Goal: Task Accomplishment & Management: Use online tool/utility

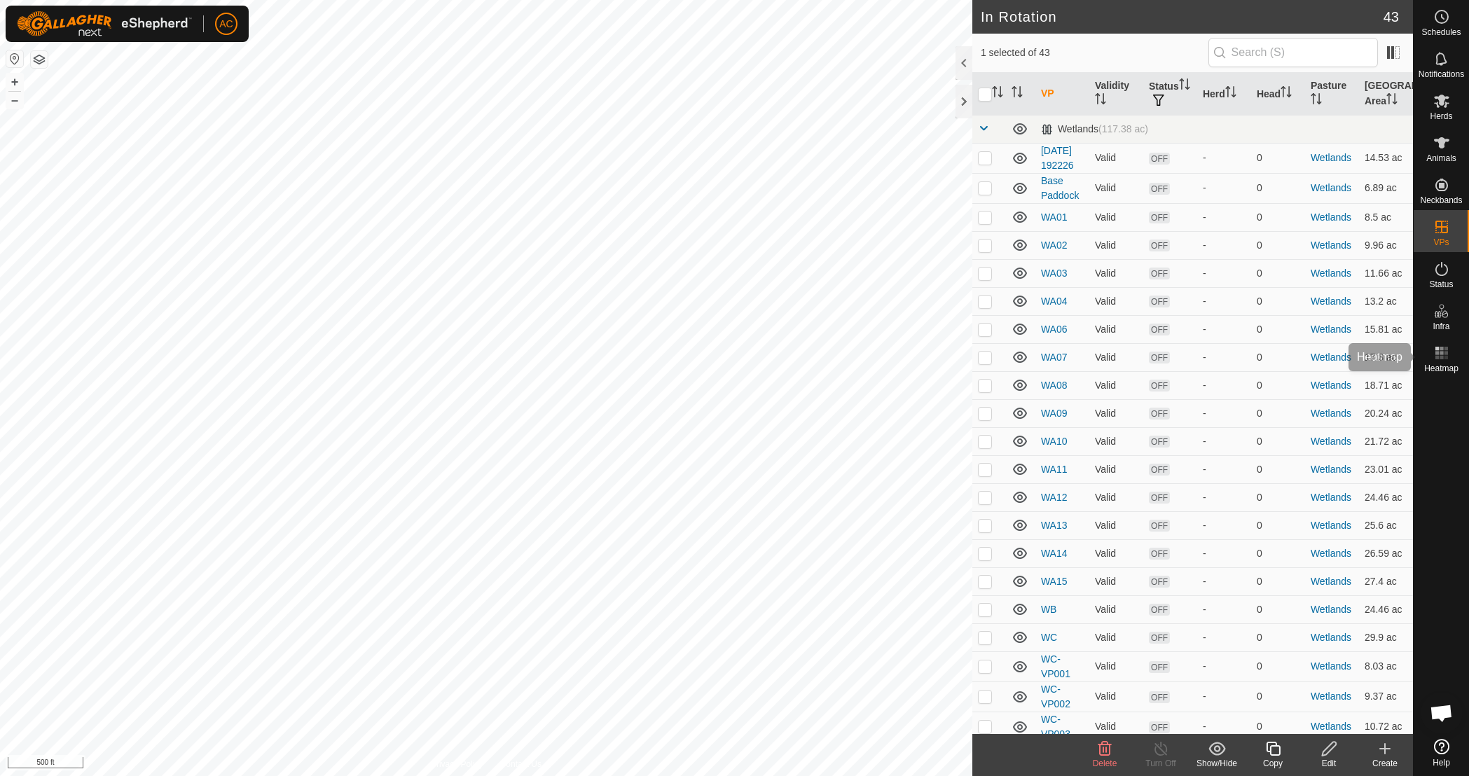
click at [1441, 351] on icon at bounding box center [1442, 353] width 17 height 17
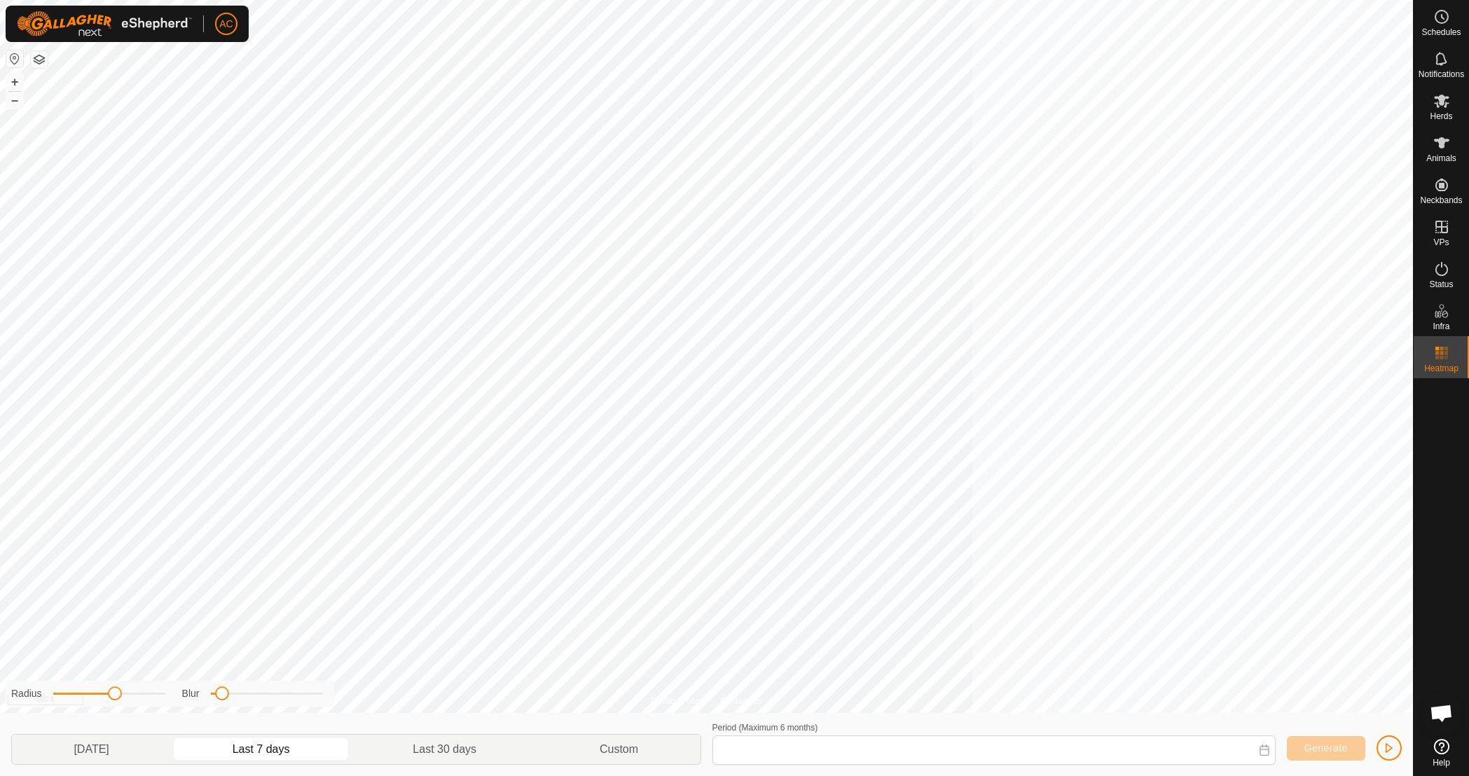
type input "[DATE] - [DATE]"
click at [1442, 146] on icon at bounding box center [1441, 142] width 15 height 11
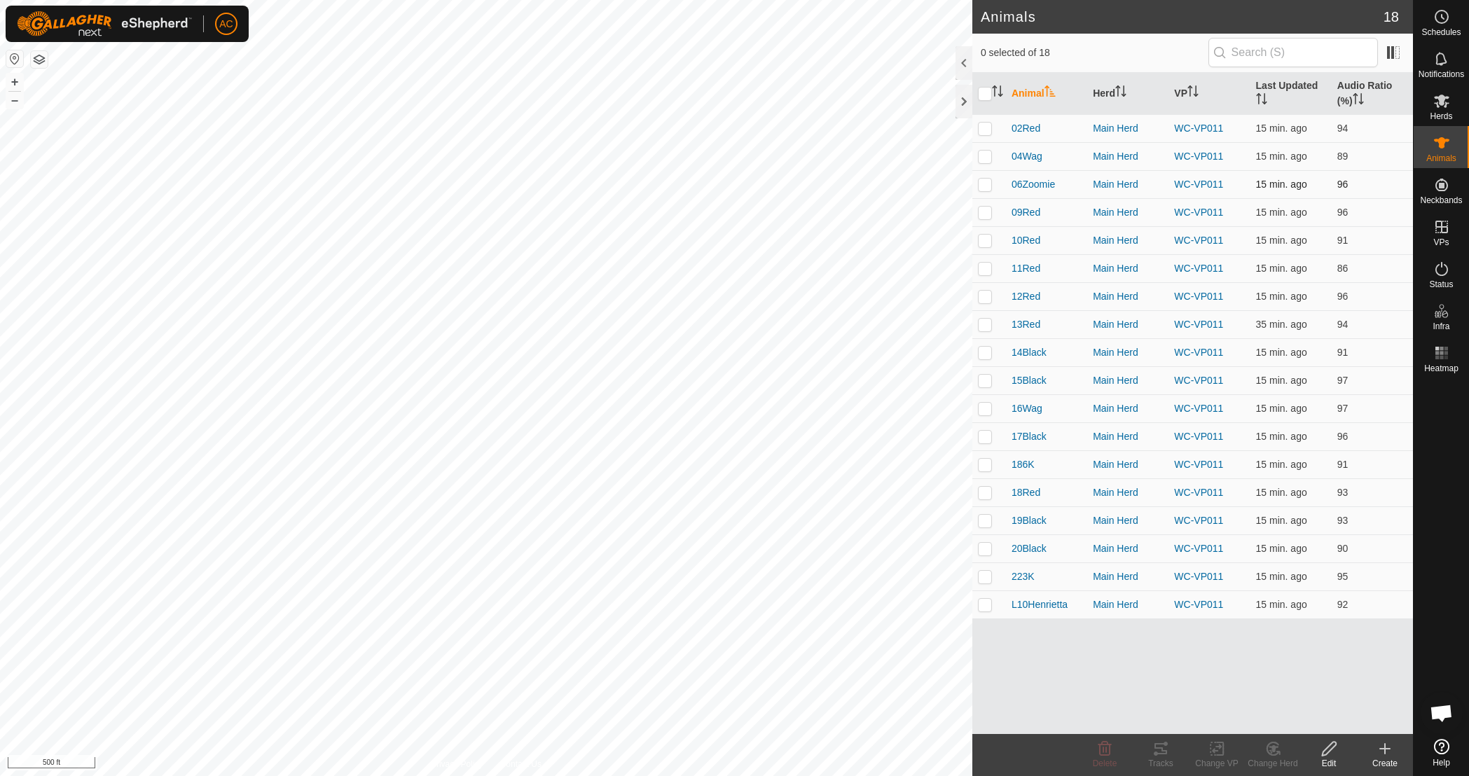
click at [987, 184] on p-checkbox at bounding box center [985, 184] width 14 height 11
checkbox input "true"
click at [991, 221] on td at bounding box center [990, 212] width 34 height 28
checkbox input "true"
click at [984, 247] on td at bounding box center [990, 240] width 34 height 28
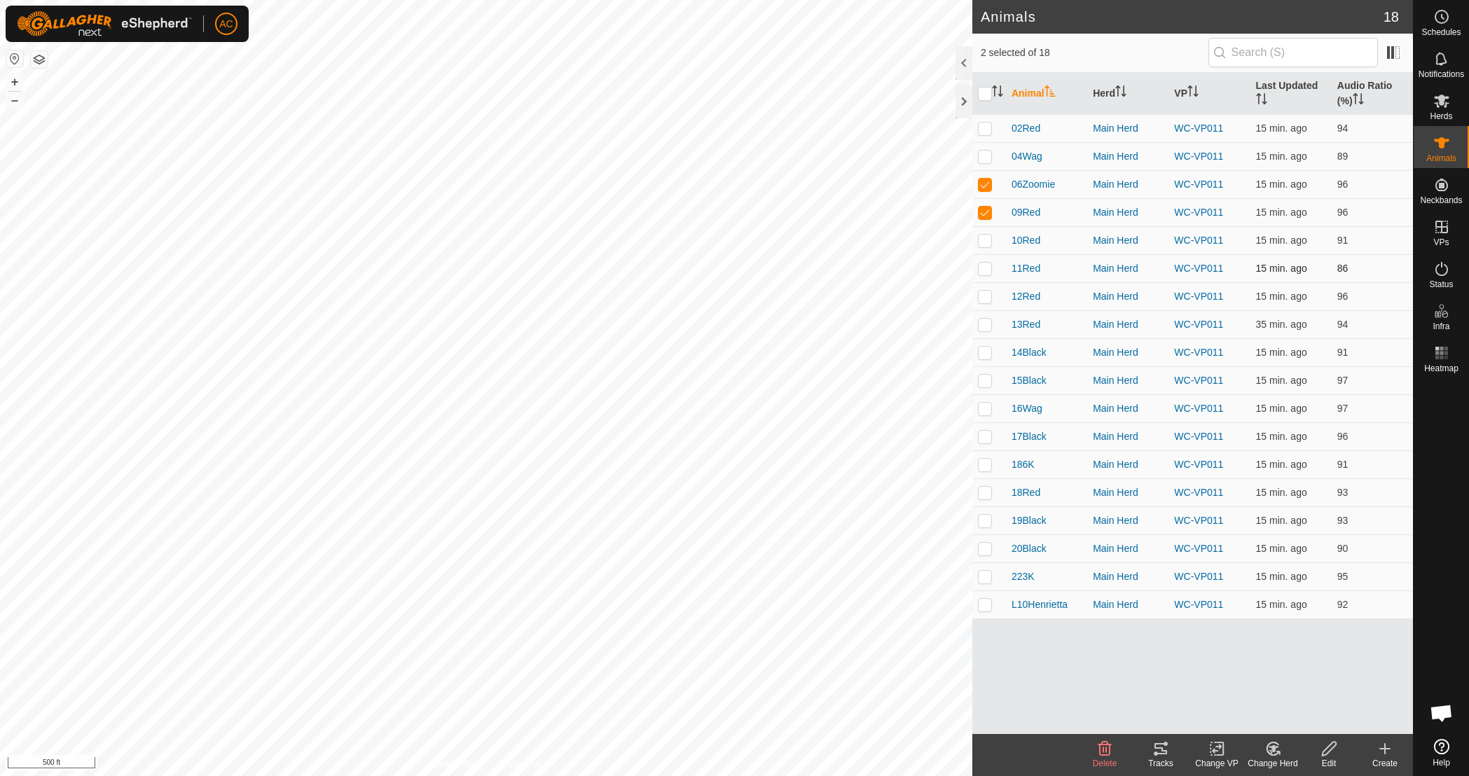
checkbox input "true"
click at [988, 282] on td at bounding box center [990, 268] width 34 height 28
checkbox input "true"
click at [983, 297] on p-checkbox at bounding box center [985, 296] width 14 height 11
checkbox input "true"
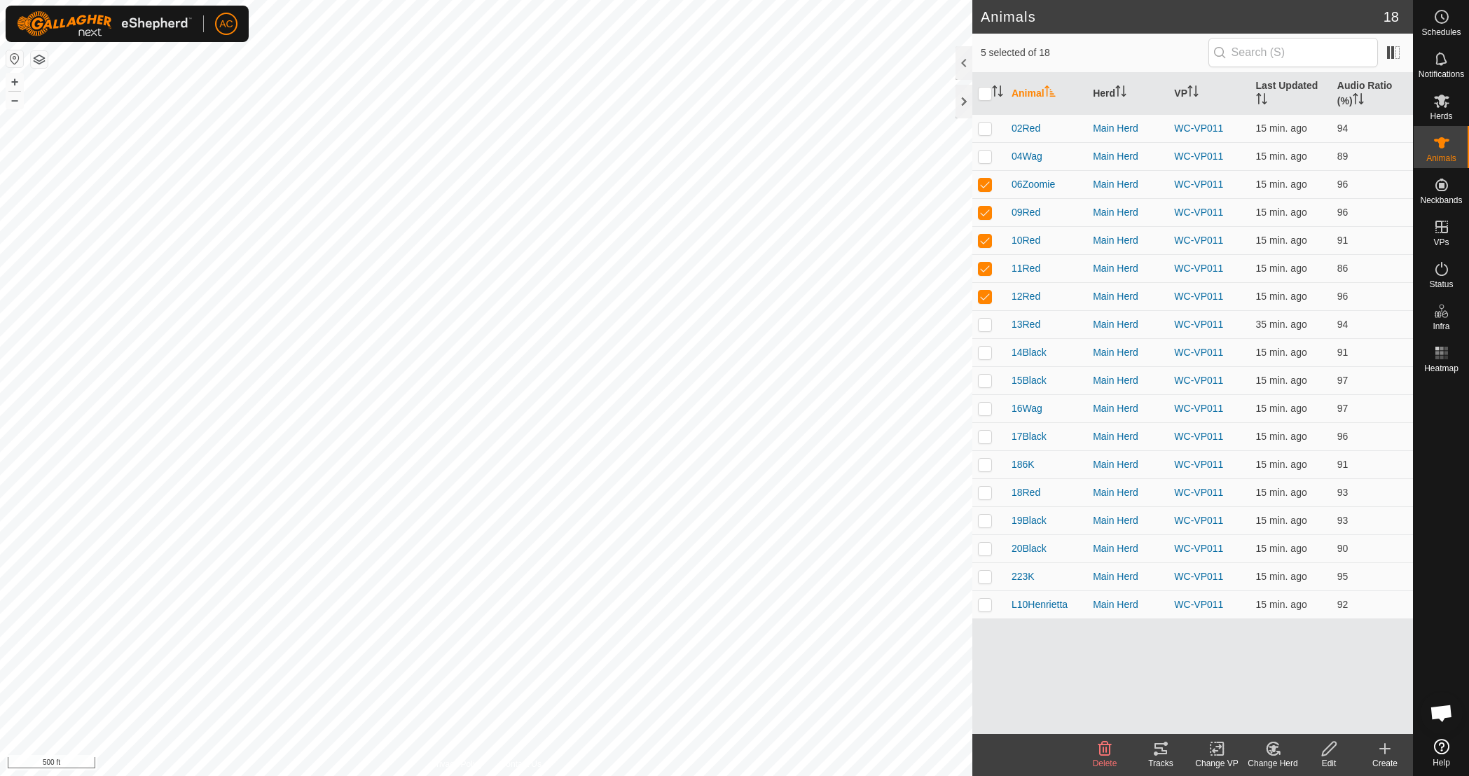
click at [1156, 748] on icon at bounding box center [1161, 749] width 13 height 11
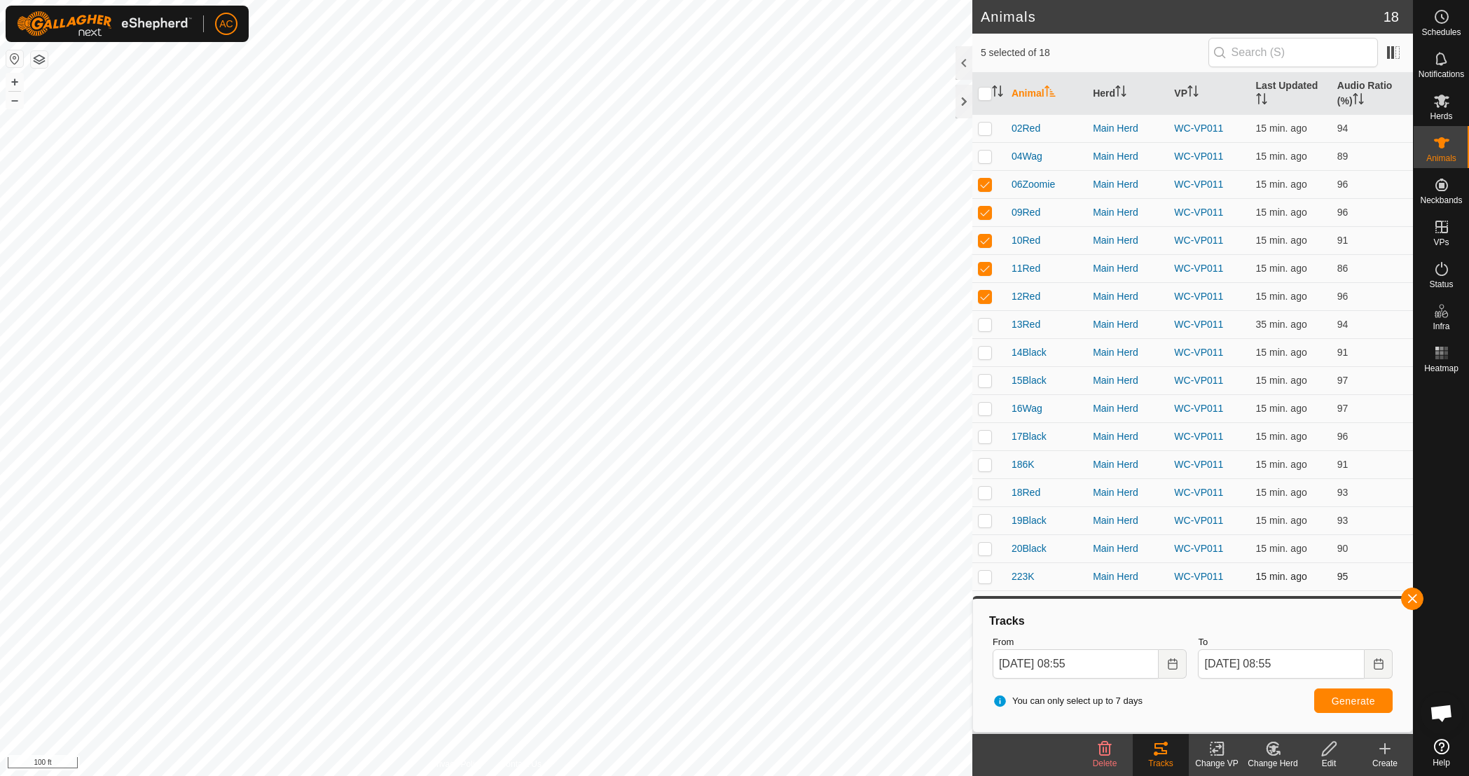
drag, startPoint x: 1412, startPoint y: 598, endPoint x: 1314, endPoint y: 581, distance: 99.7
click at [1412, 598] on button "button" at bounding box center [1413, 599] width 22 height 22
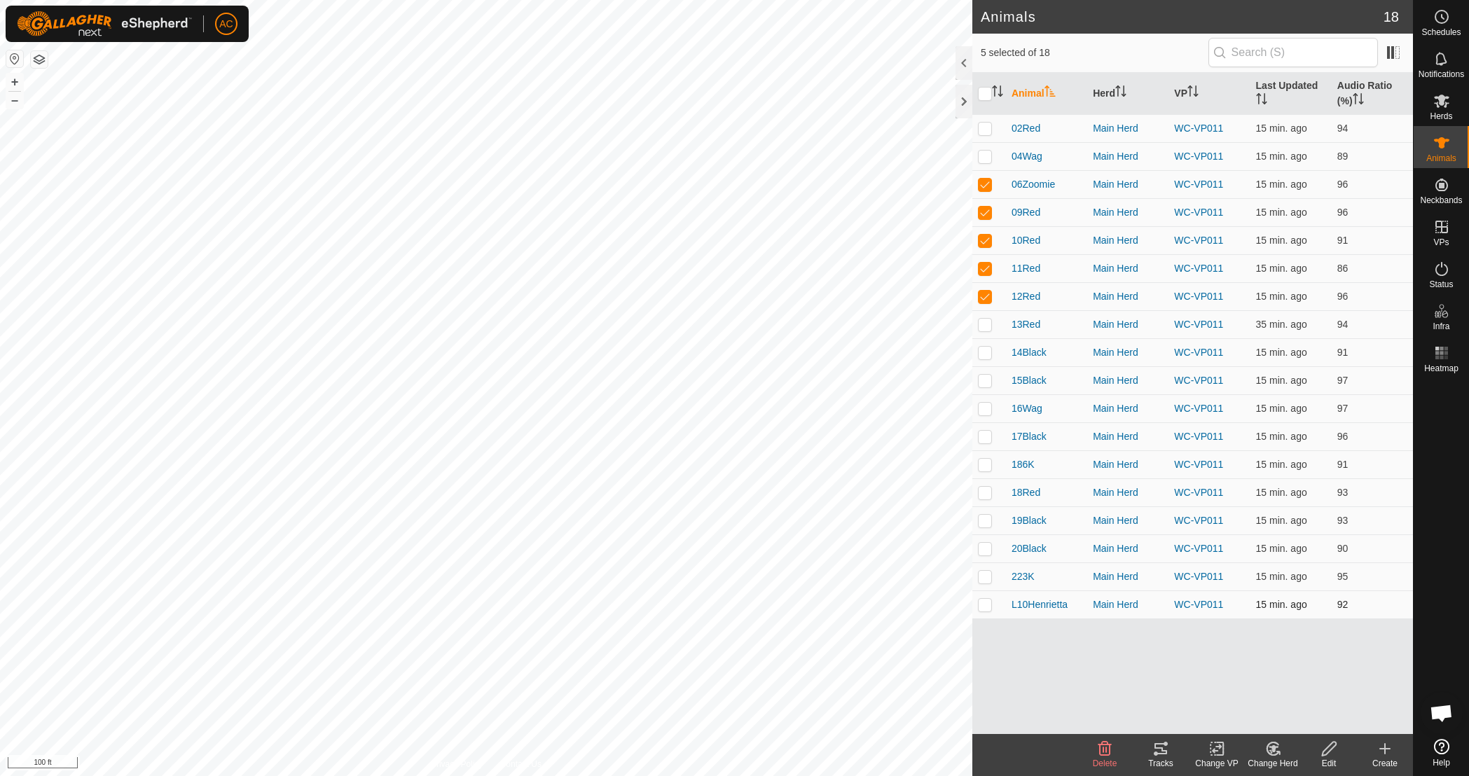
click at [983, 607] on p-checkbox at bounding box center [985, 604] width 14 height 11
checkbox input "true"
click at [987, 93] on input "checkbox" at bounding box center [985, 94] width 14 height 14
checkbox input "true"
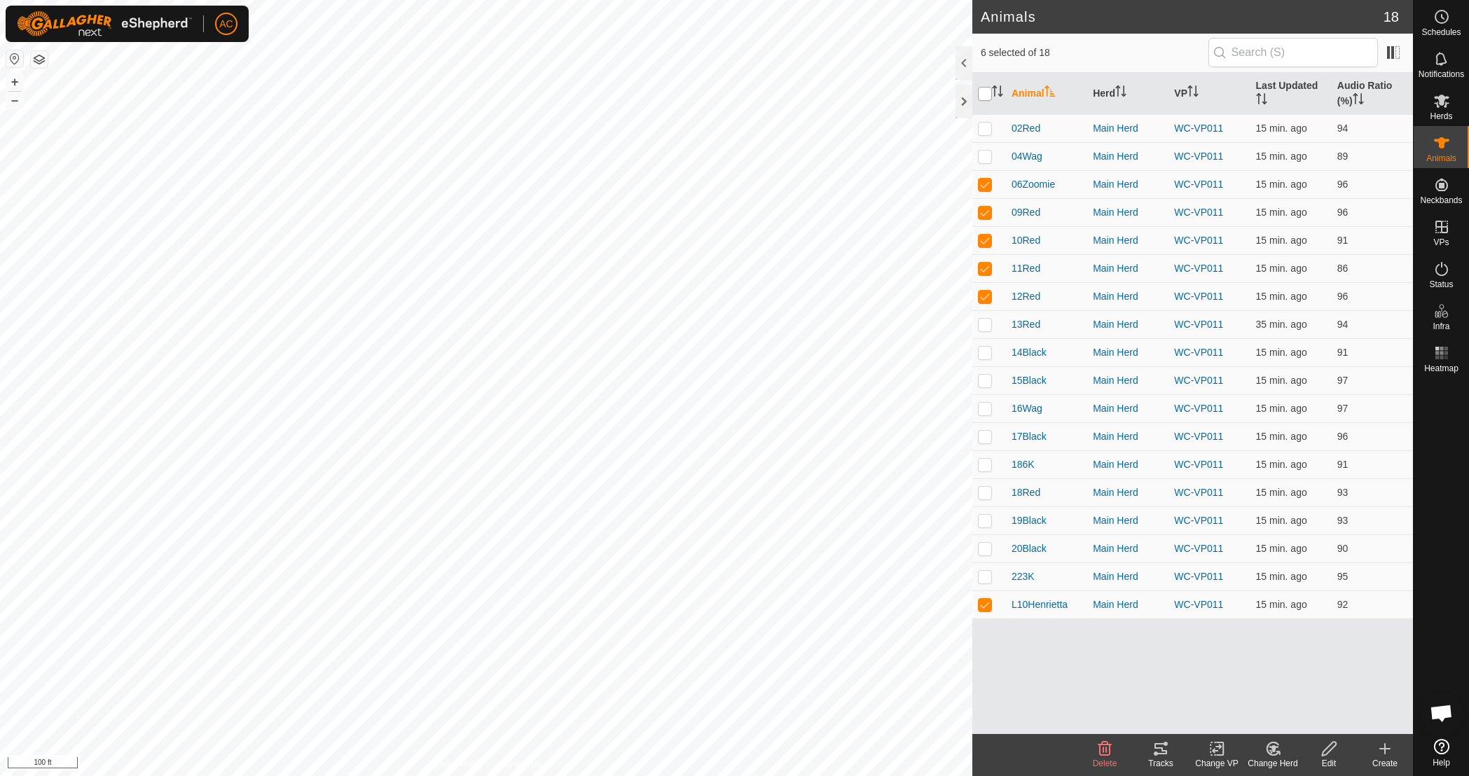
checkbox input "true"
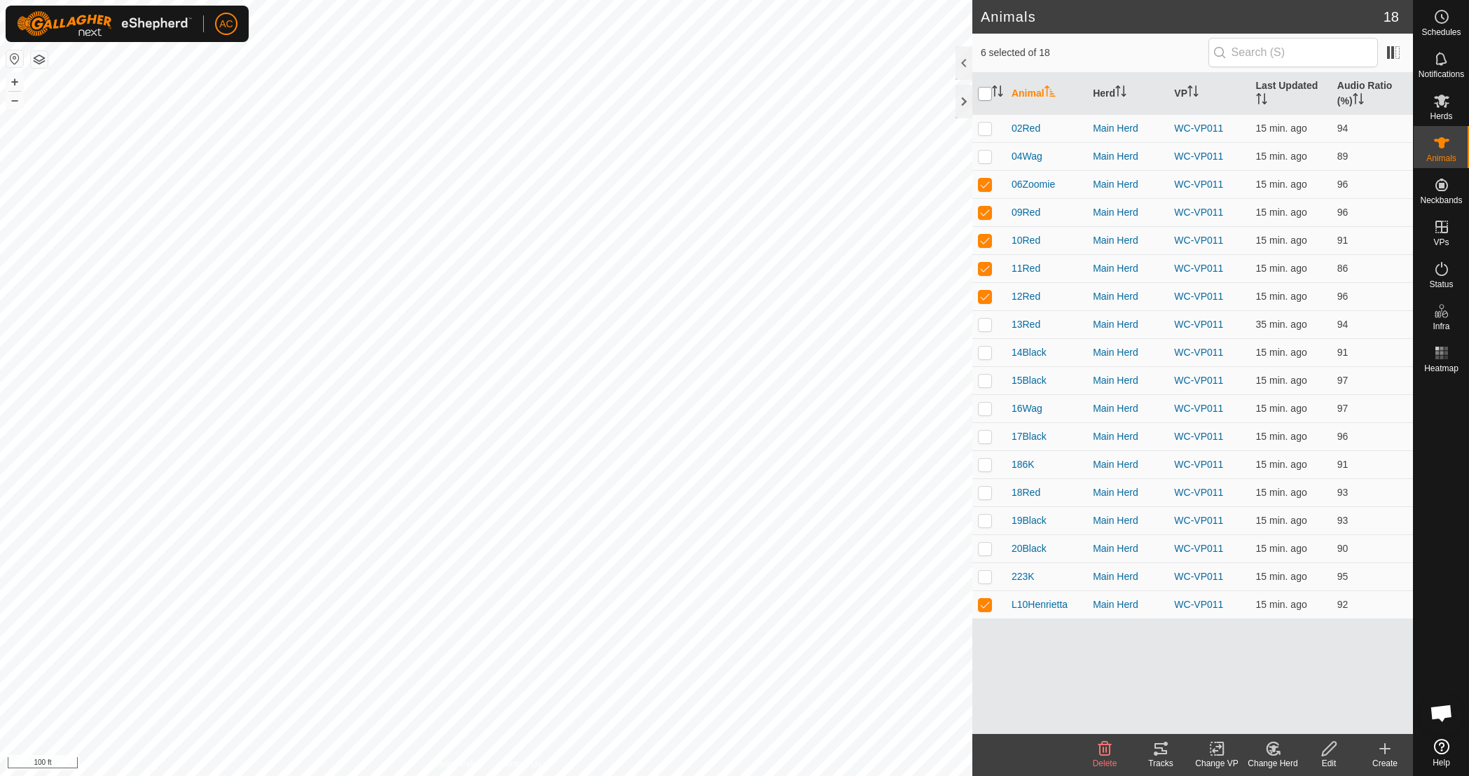
checkbox input "true"
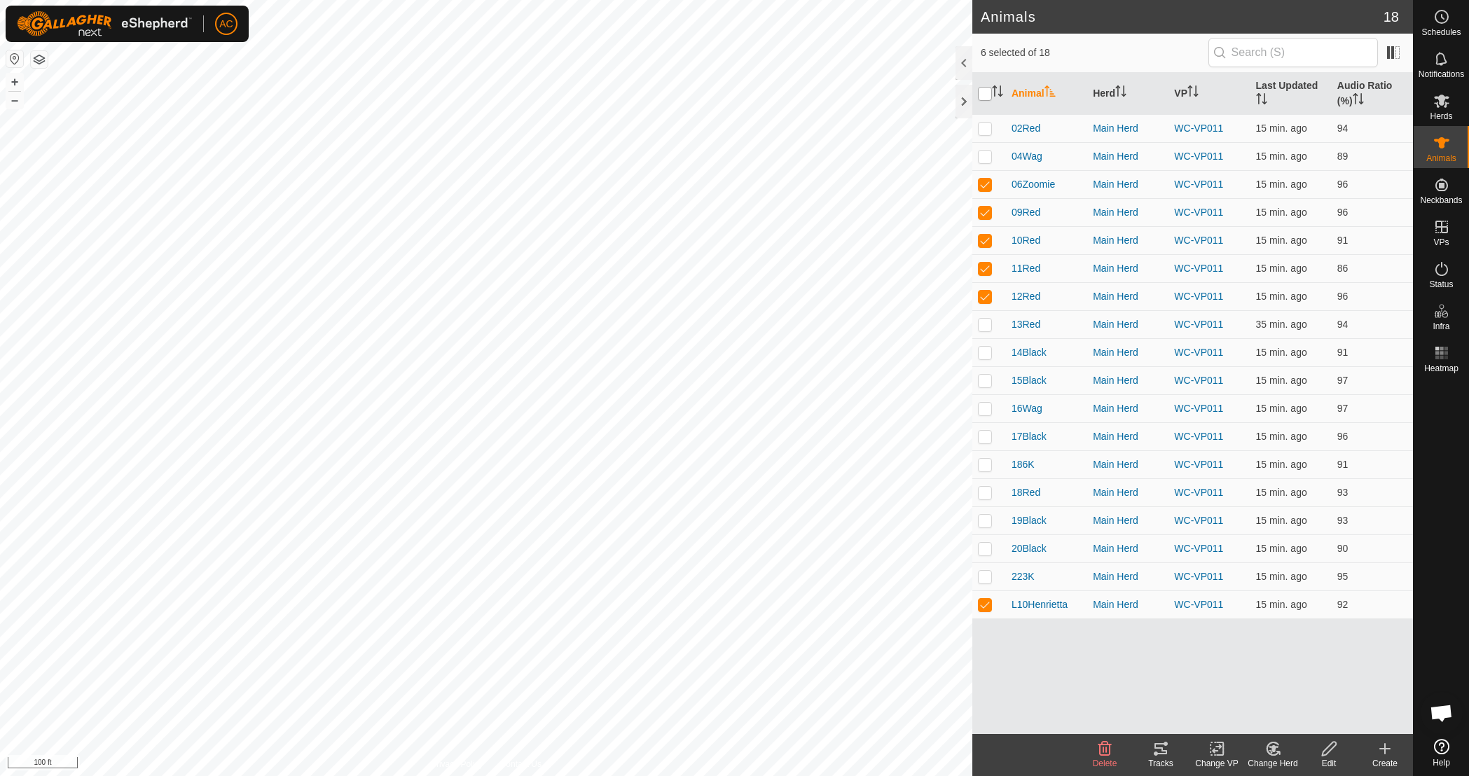
checkbox input "true"
click at [987, 90] on input "checkbox" at bounding box center [985, 94] width 14 height 14
checkbox input "false"
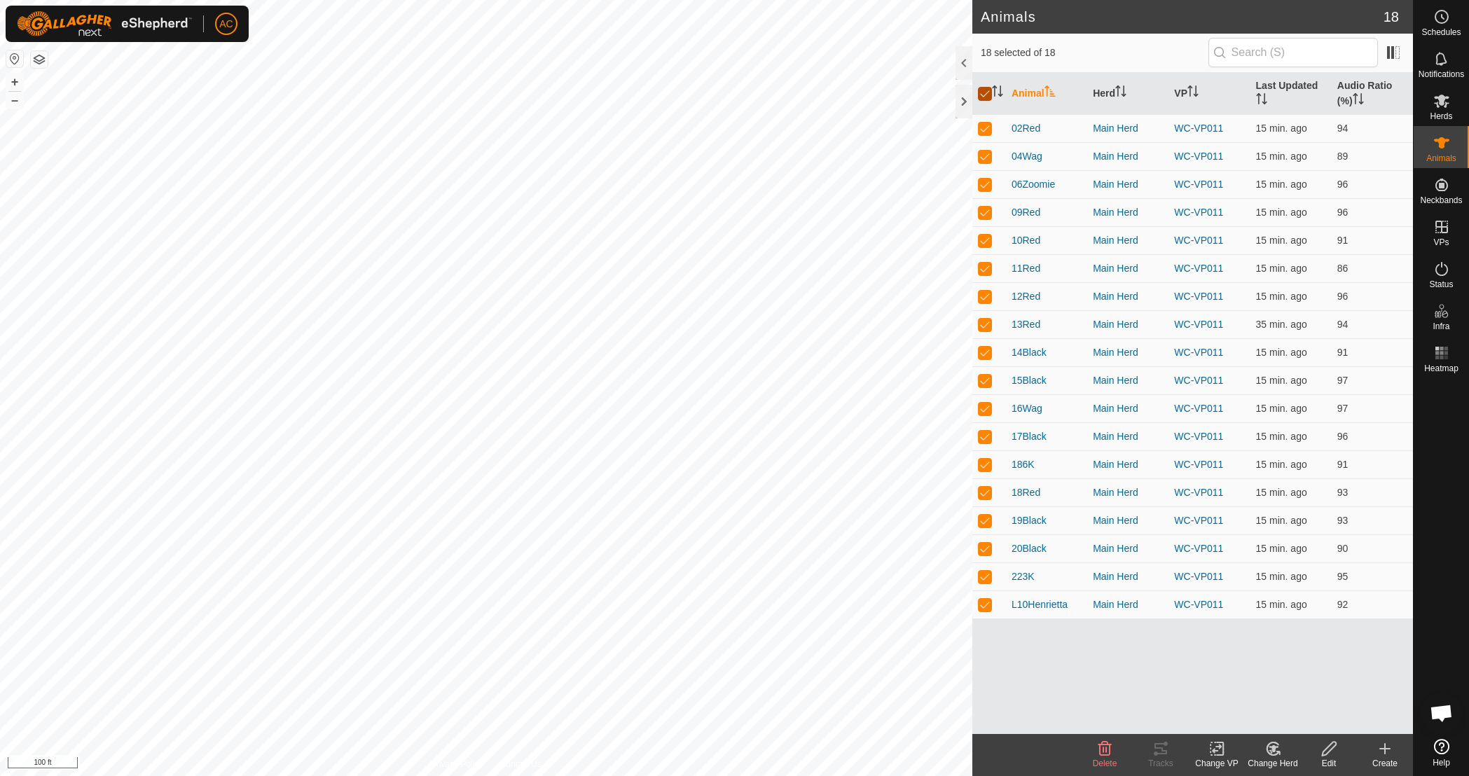
checkbox input "false"
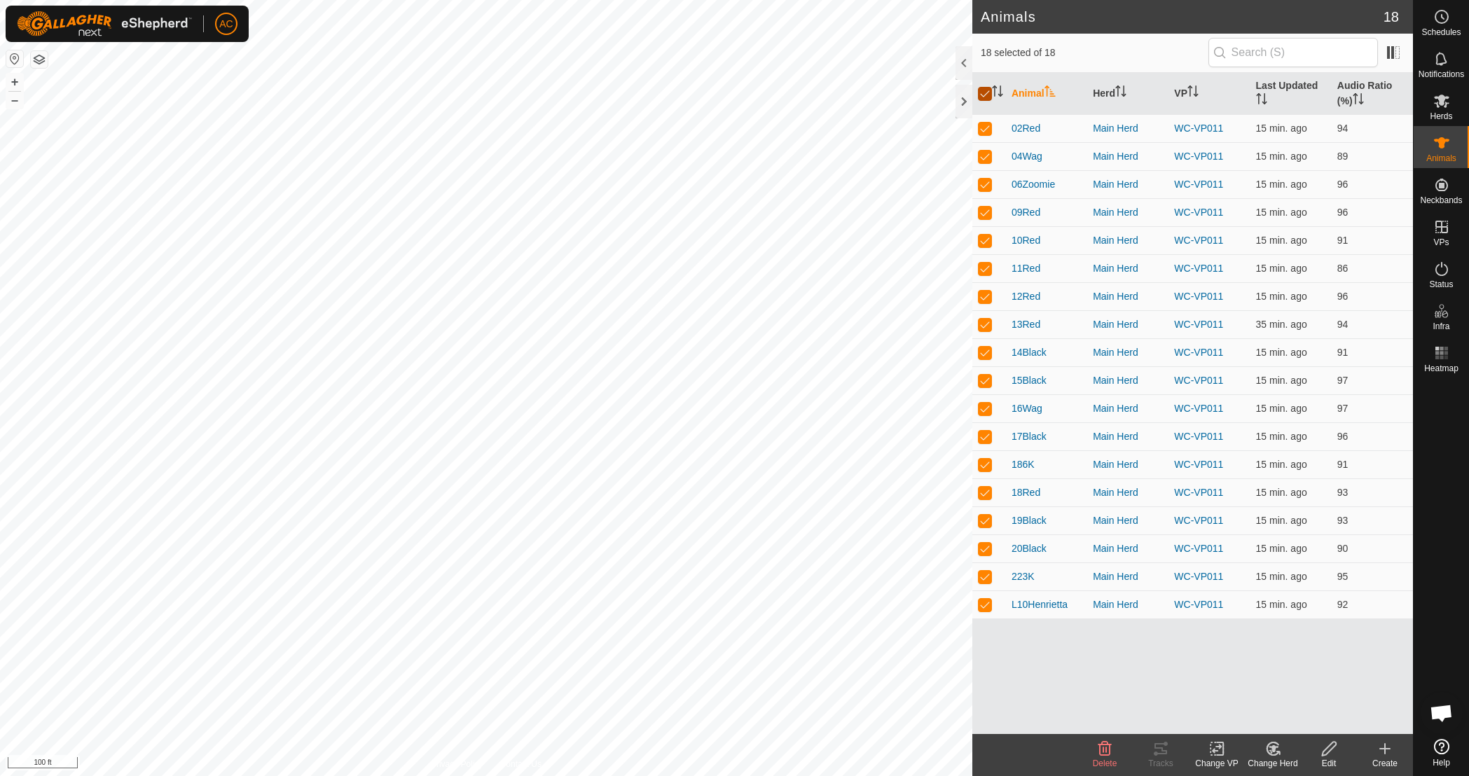
checkbox input "false"
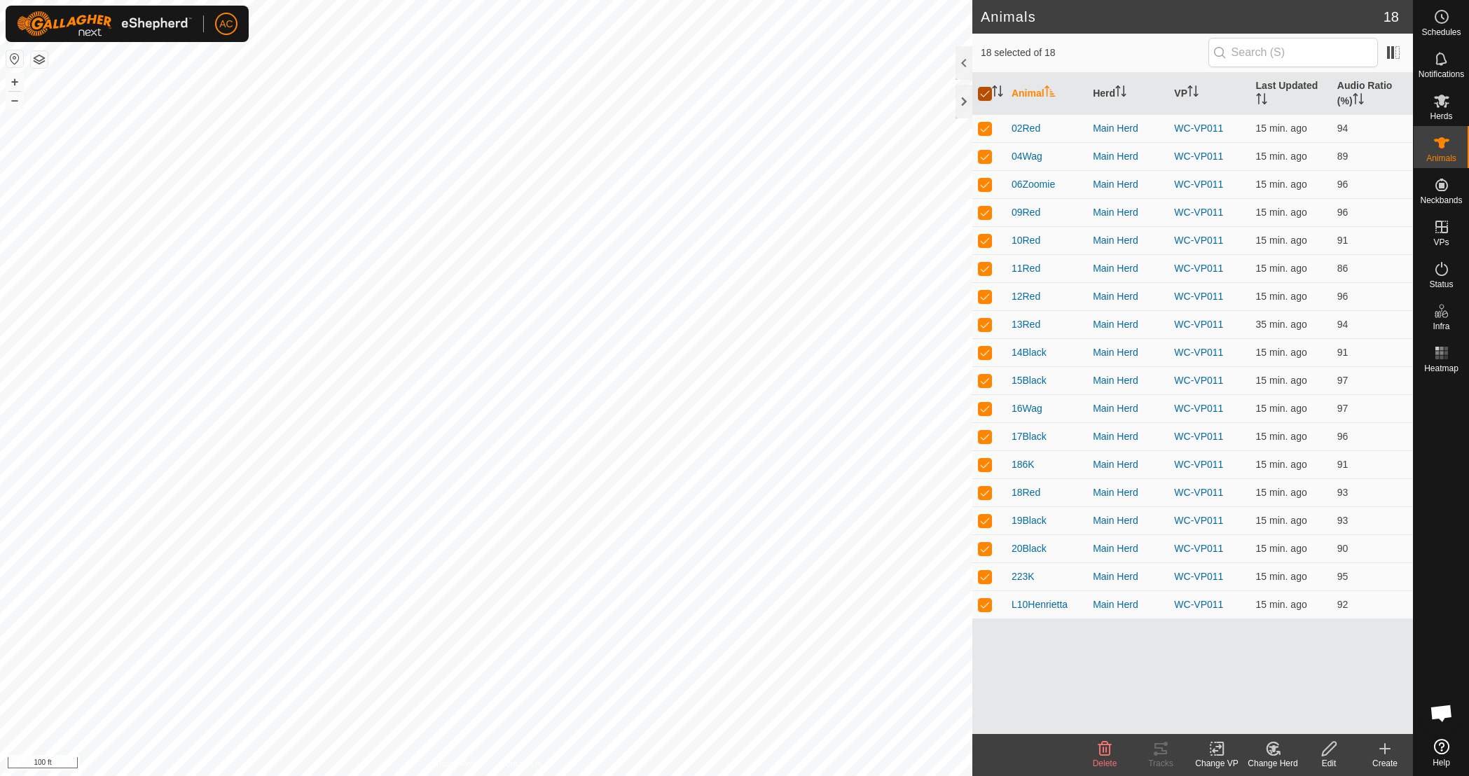
checkbox input "false"
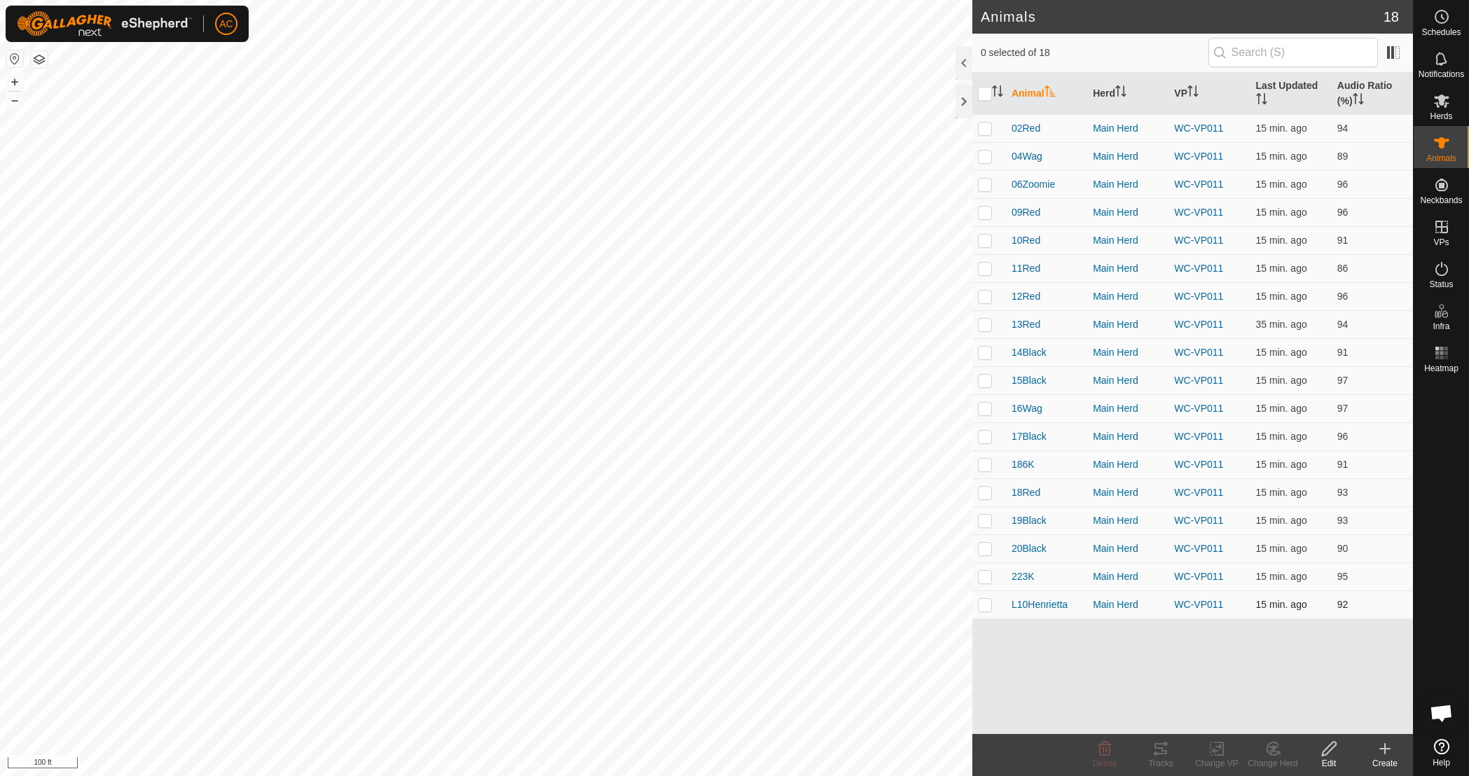
click at [986, 604] on p-checkbox at bounding box center [985, 604] width 14 height 11
checkbox input "true"
click at [1167, 754] on icon at bounding box center [1161, 749] width 13 height 11
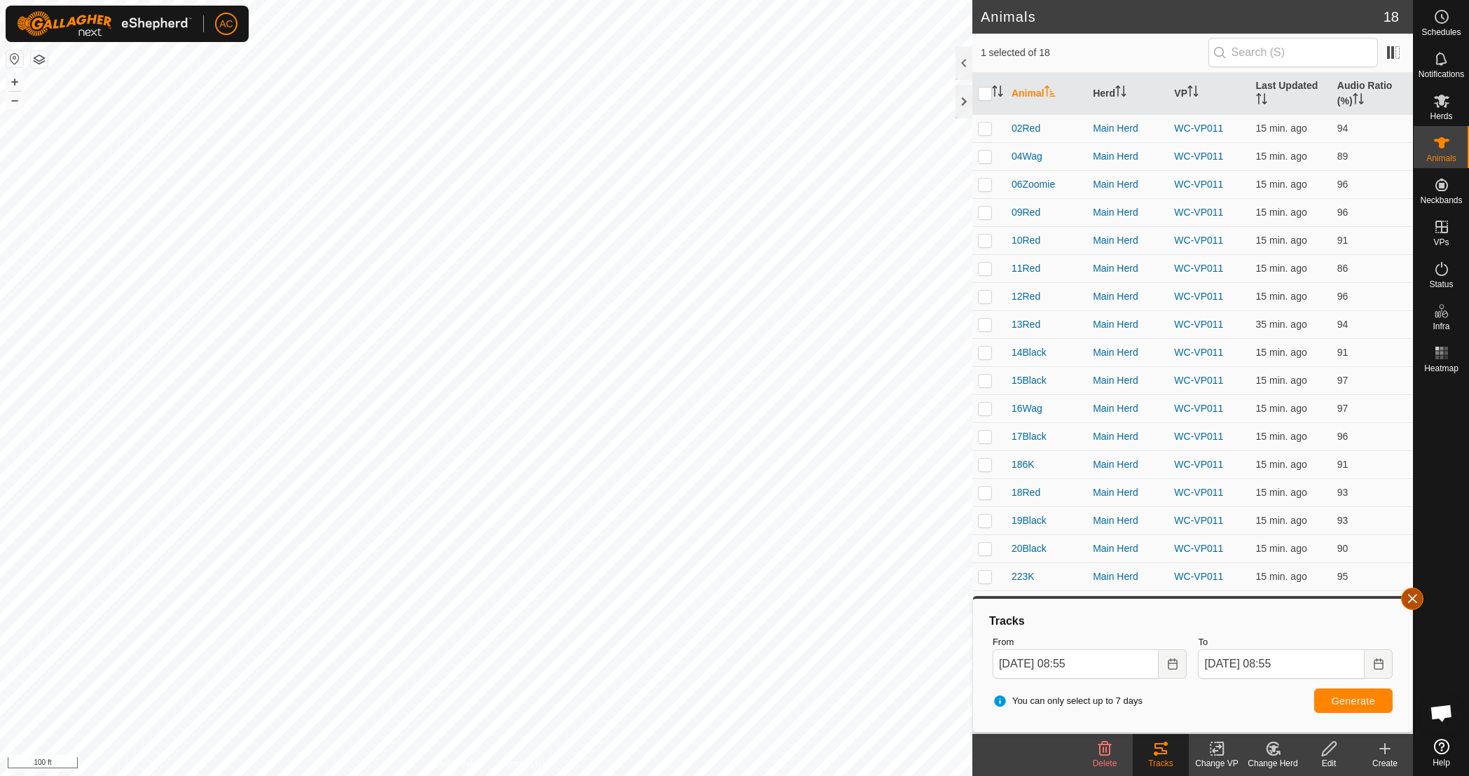
click at [1411, 601] on button "button" at bounding box center [1413, 599] width 22 height 22
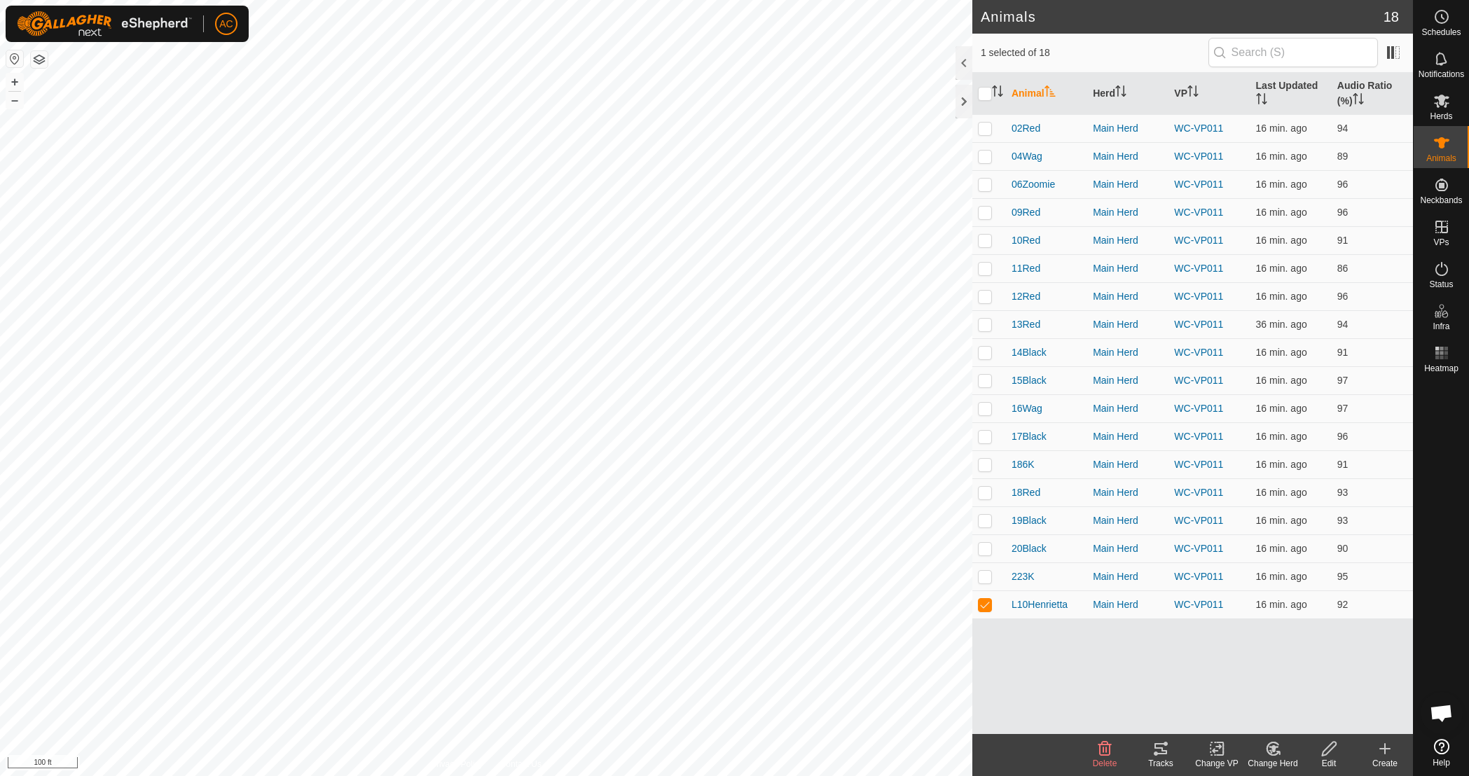
click at [1165, 751] on icon at bounding box center [1161, 749] width 13 height 11
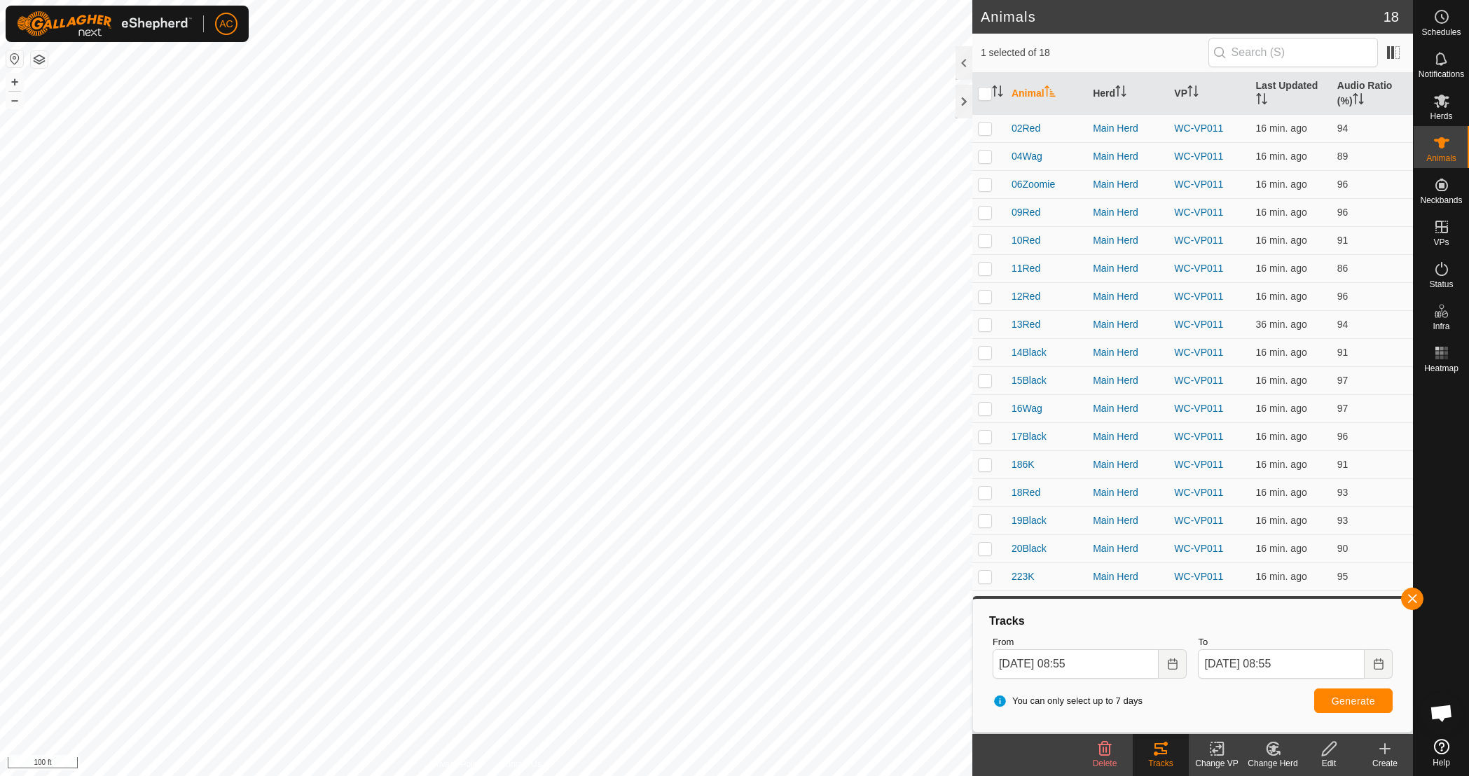
click at [1000, 699] on span "You can only select up to 7 days" at bounding box center [1068, 701] width 150 height 14
click at [1062, 693] on div "You can only select up to 7 days Generate" at bounding box center [1192, 702] width 411 height 34
click at [1174, 661] on icon "Choose Date" at bounding box center [1172, 664] width 11 height 11
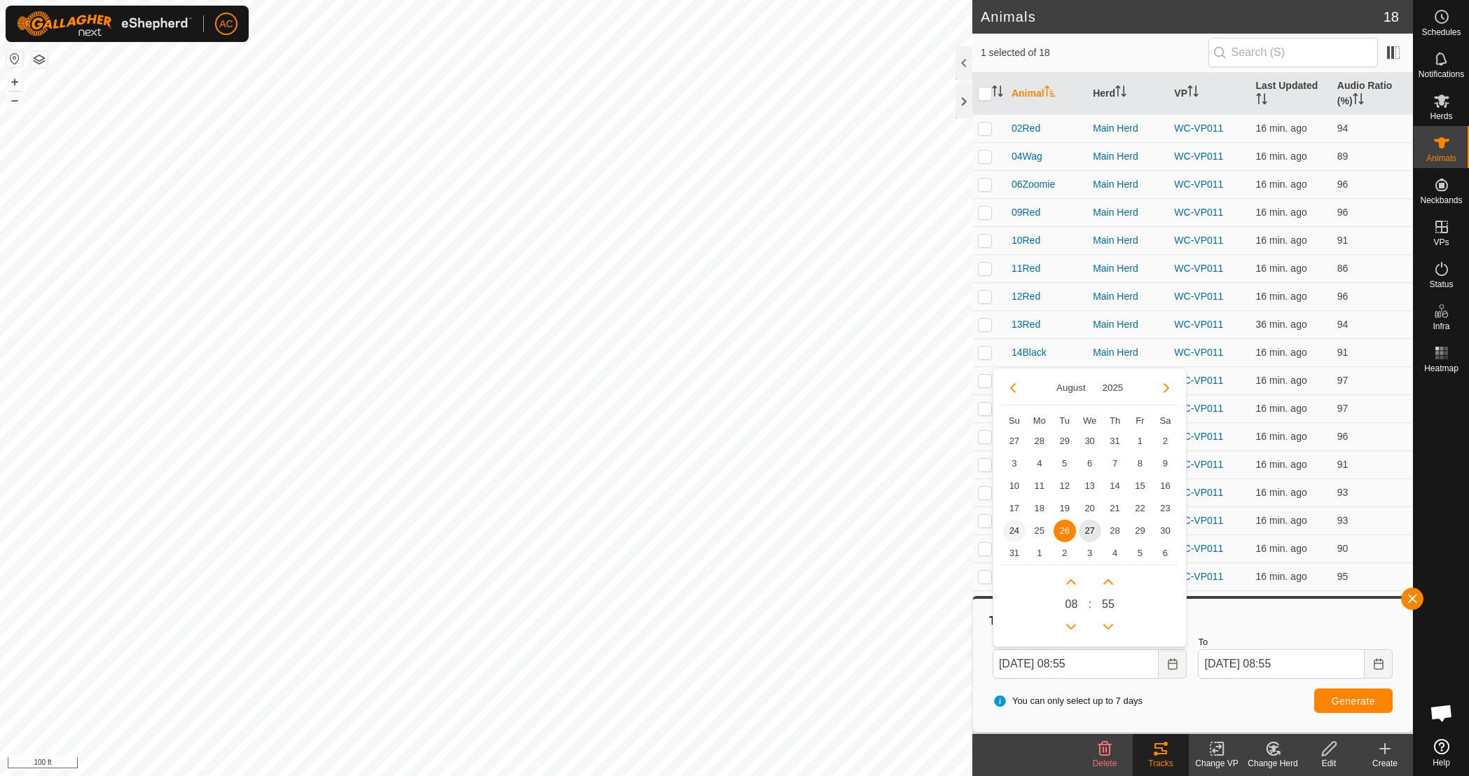
click at [1012, 533] on span "24" at bounding box center [1014, 531] width 22 height 22
type input "[DATE] 08:55"
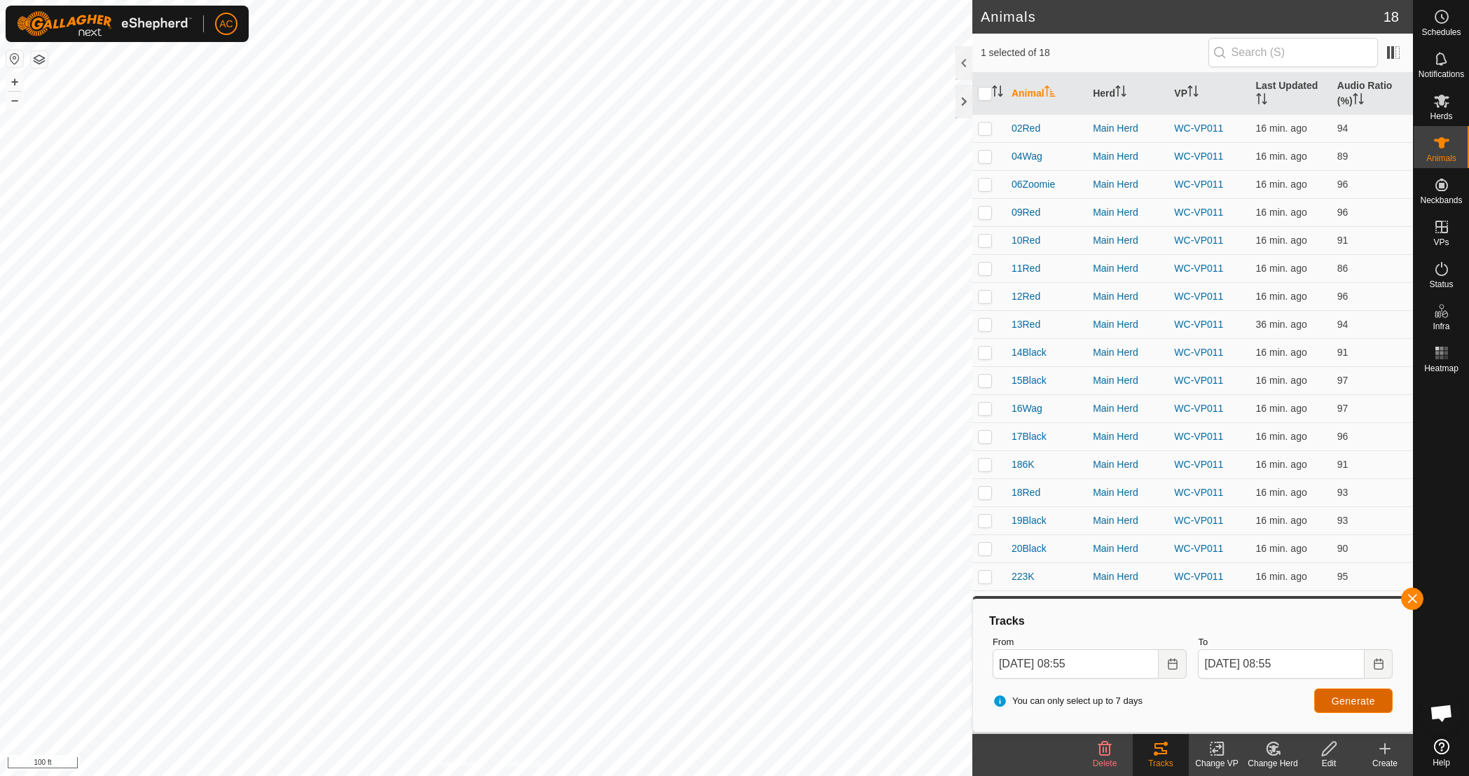
click at [1360, 705] on span "Generate" at bounding box center [1353, 701] width 43 height 11
click at [985, 126] on p-checkbox at bounding box center [985, 128] width 14 height 11
checkbox input "true"
click at [986, 153] on p-checkbox at bounding box center [985, 156] width 14 height 11
checkbox input "true"
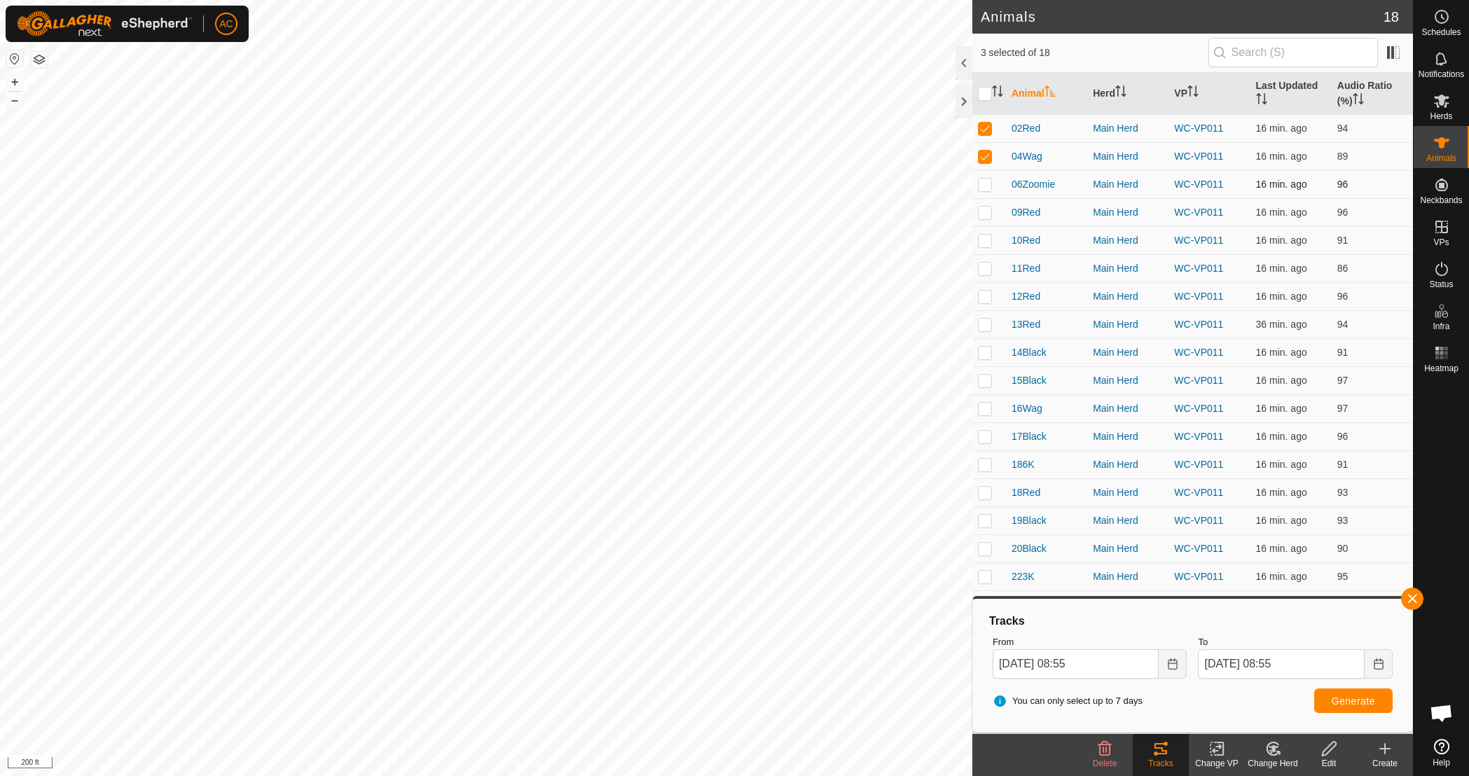
click at [982, 187] on p-checkbox at bounding box center [985, 184] width 14 height 11
checkbox input "true"
click at [988, 219] on td at bounding box center [990, 212] width 34 height 28
checkbox input "true"
click at [1351, 708] on button "Generate" at bounding box center [1354, 701] width 78 height 25
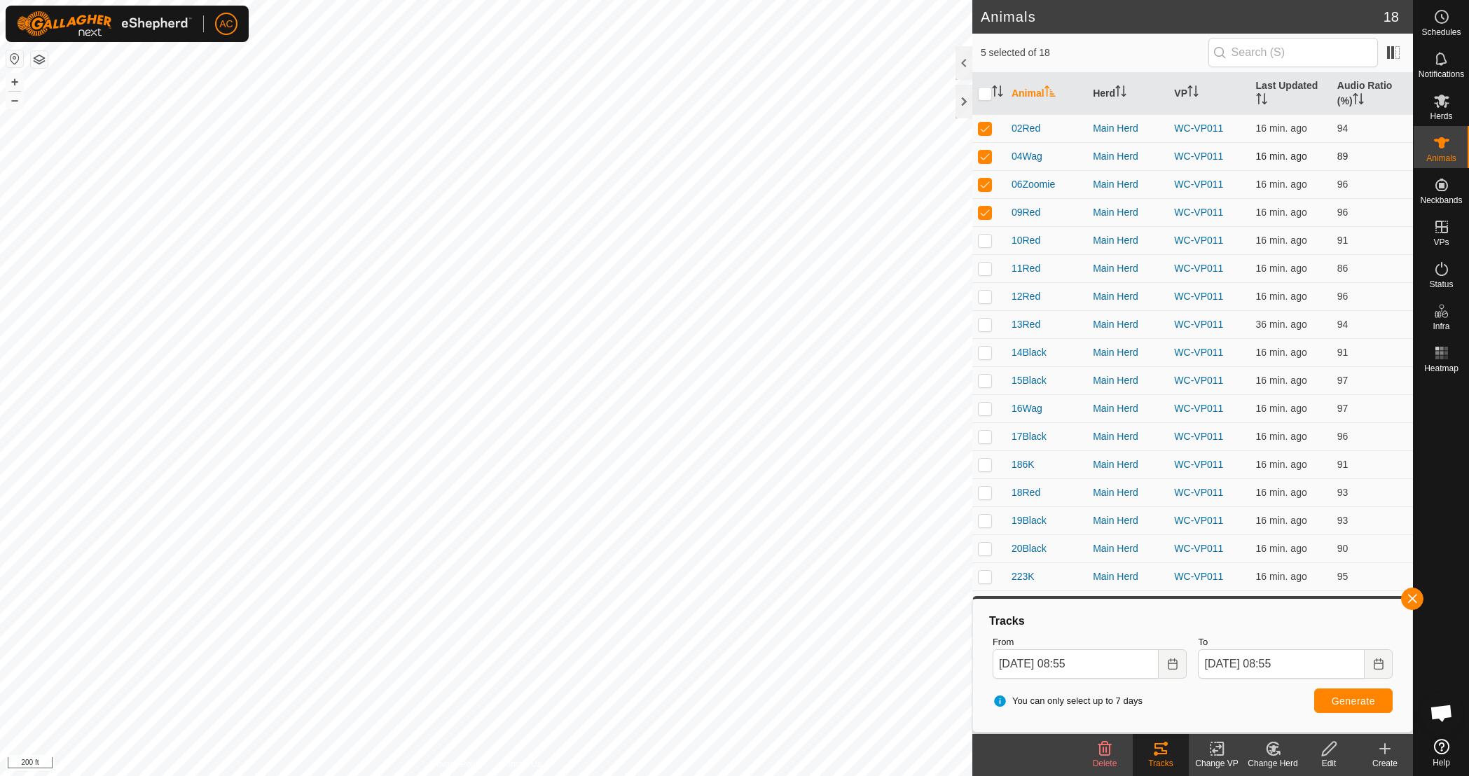
click at [989, 155] on p-checkbox at bounding box center [985, 156] width 14 height 11
checkbox input "false"
click at [982, 189] on p-checkbox at bounding box center [985, 184] width 14 height 11
checkbox input "false"
click at [982, 214] on p-checkbox at bounding box center [985, 212] width 14 height 11
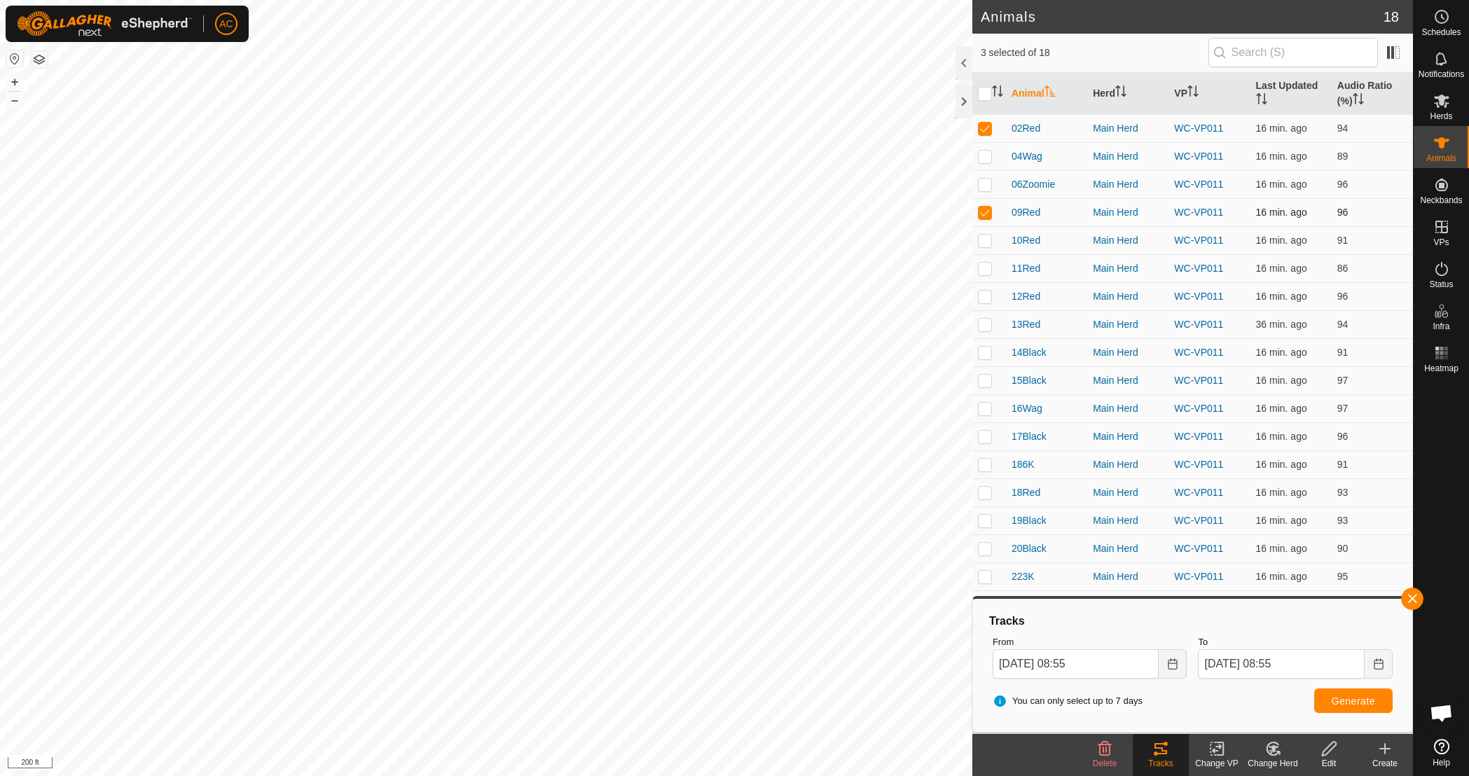
checkbox input "false"
click at [1356, 699] on span "Generate" at bounding box center [1353, 701] width 43 height 11
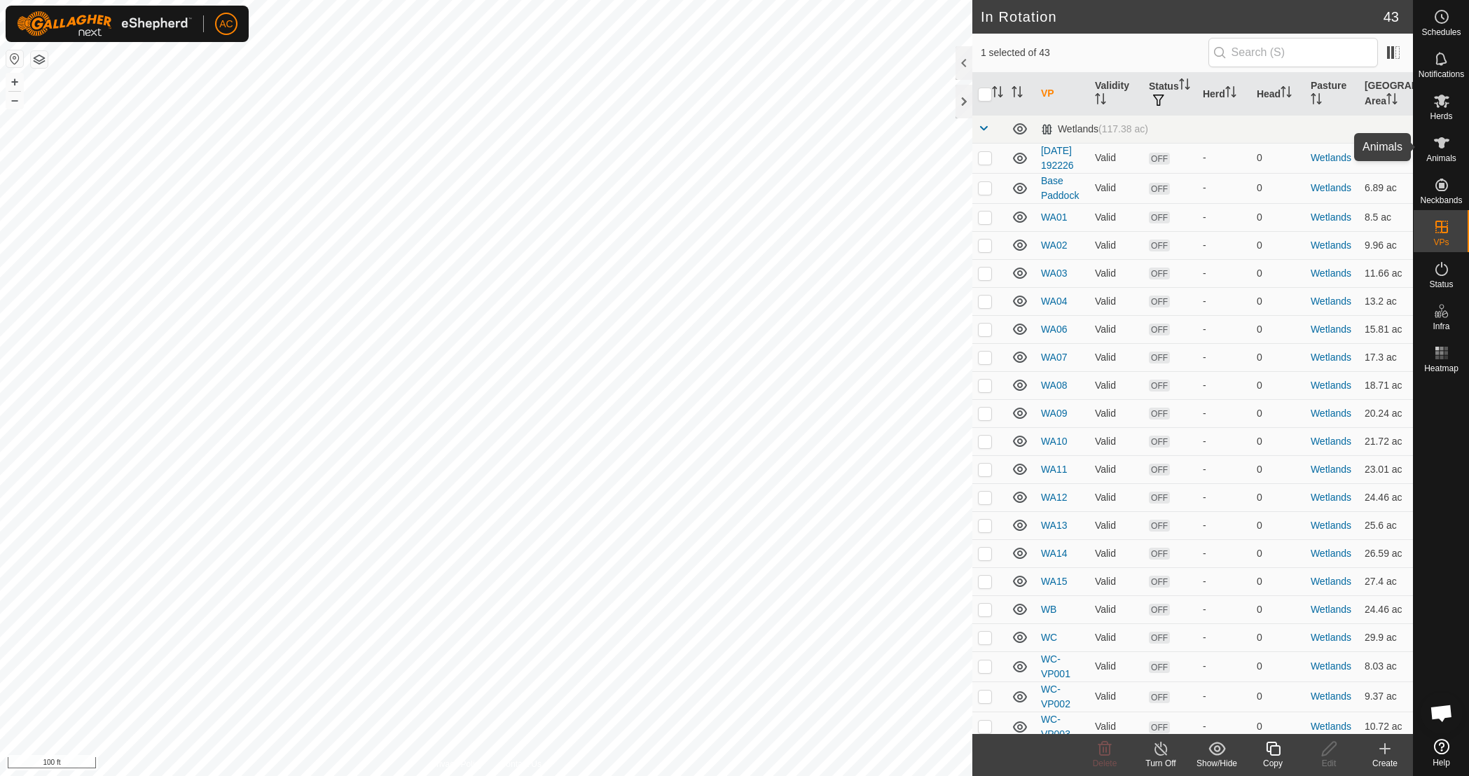
click at [1441, 147] on icon at bounding box center [1441, 142] width 15 height 11
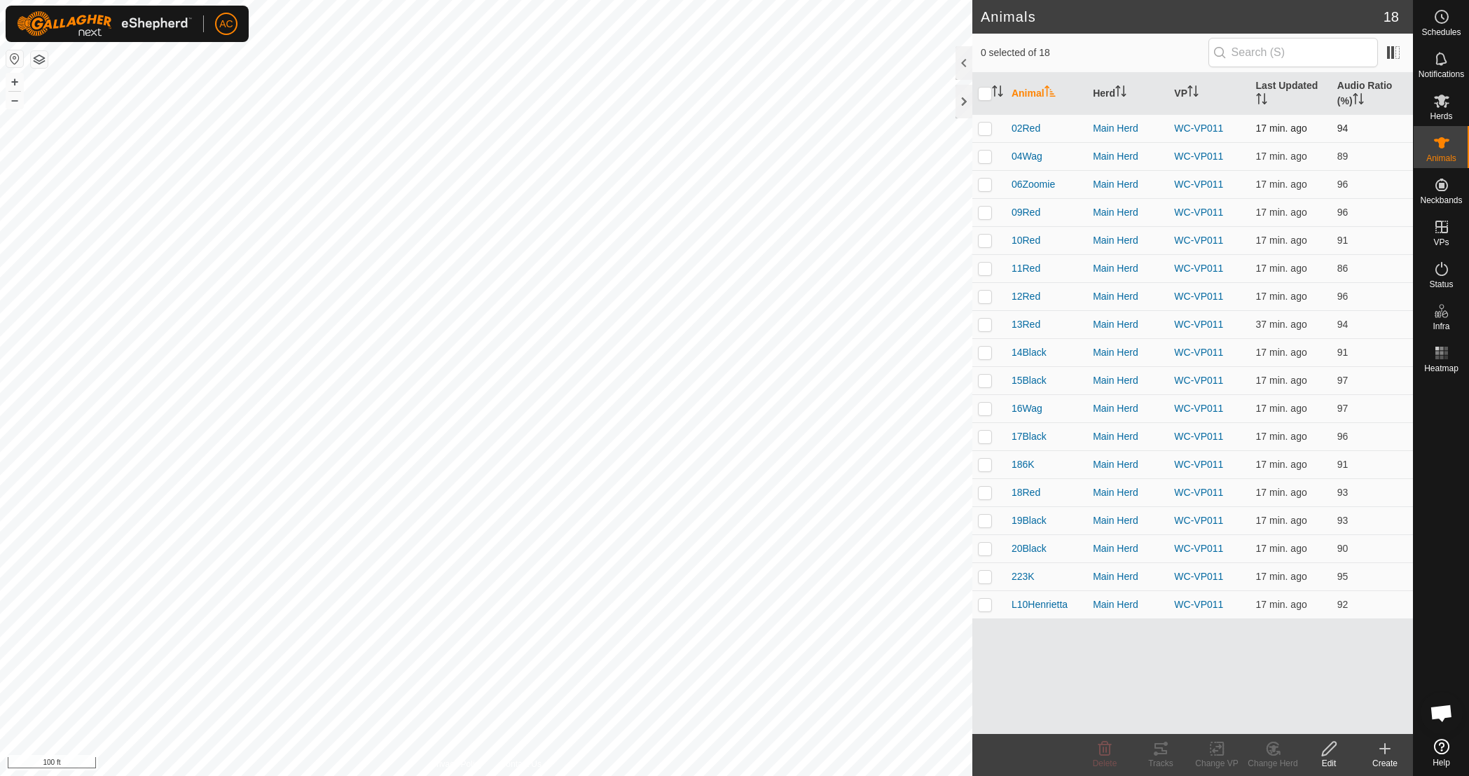
click at [986, 132] on p-checkbox at bounding box center [985, 128] width 14 height 11
checkbox input "true"
click at [1160, 755] on icon at bounding box center [1161, 749] width 17 height 17
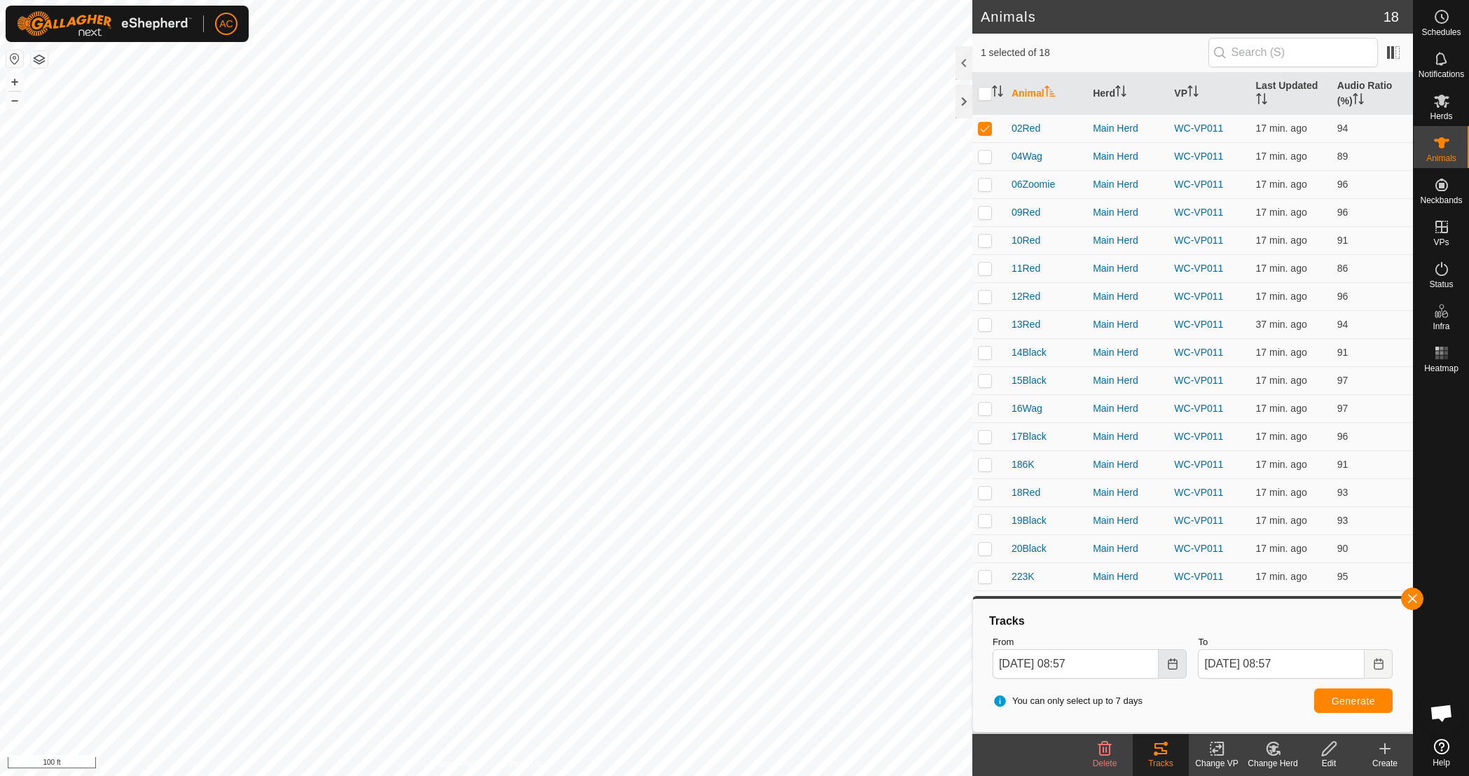
click at [1173, 666] on icon "Choose Date" at bounding box center [1172, 664] width 11 height 11
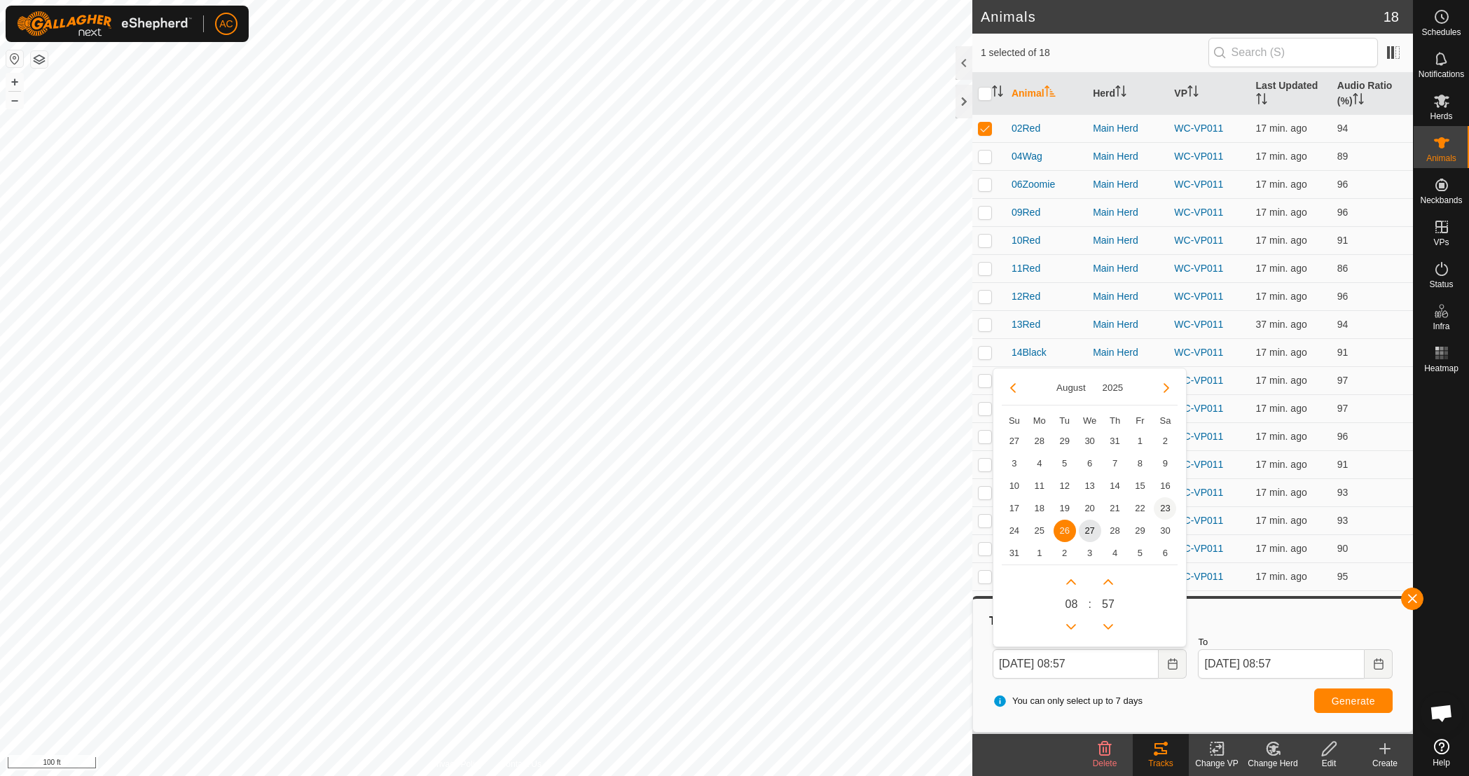
click at [1172, 507] on span "23" at bounding box center [1165, 509] width 22 height 22
type input "[DATE] 08:57"
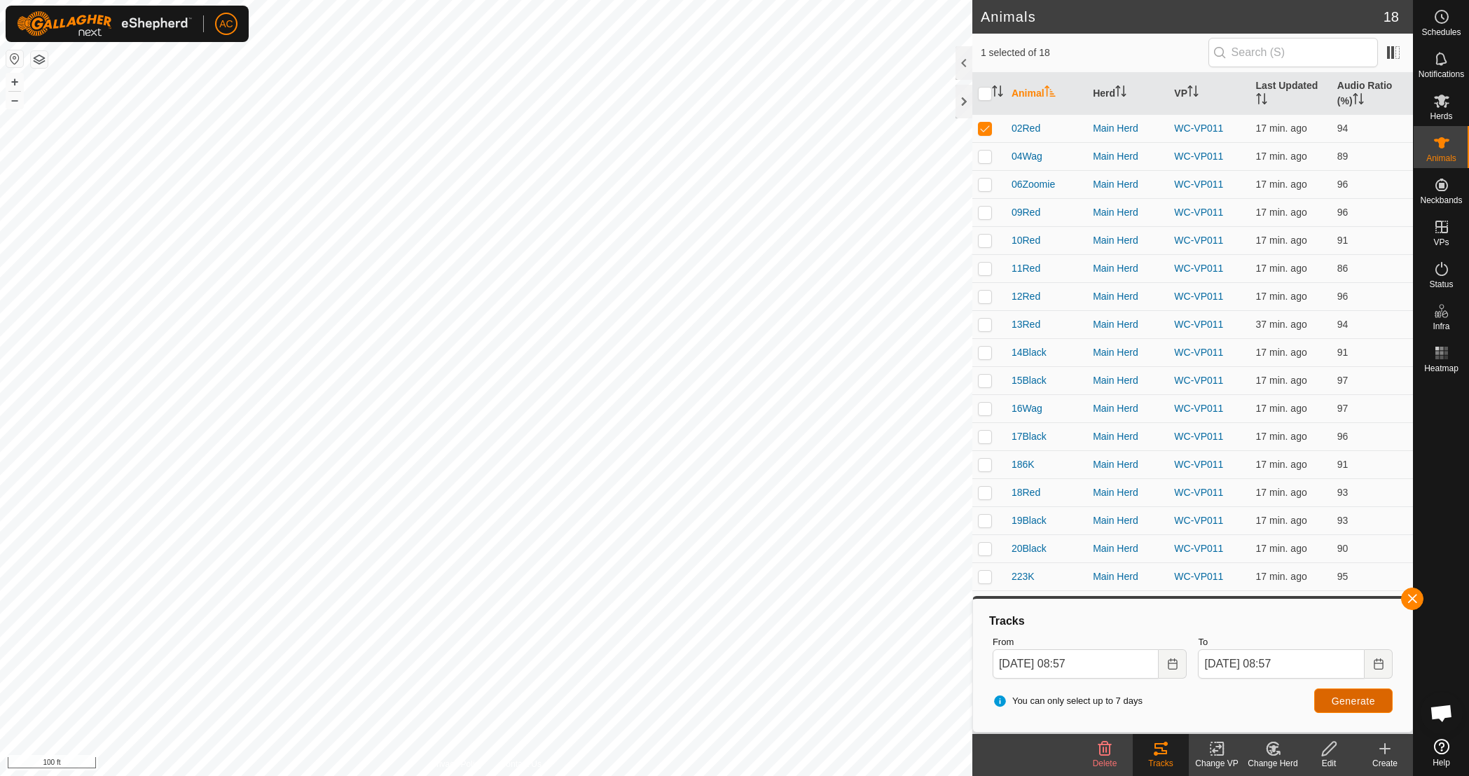
click at [1346, 701] on span "Generate" at bounding box center [1353, 701] width 43 height 11
click at [1412, 598] on span "button" at bounding box center [1412, 599] width 11 height 11
